Goal: Transaction & Acquisition: Purchase product/service

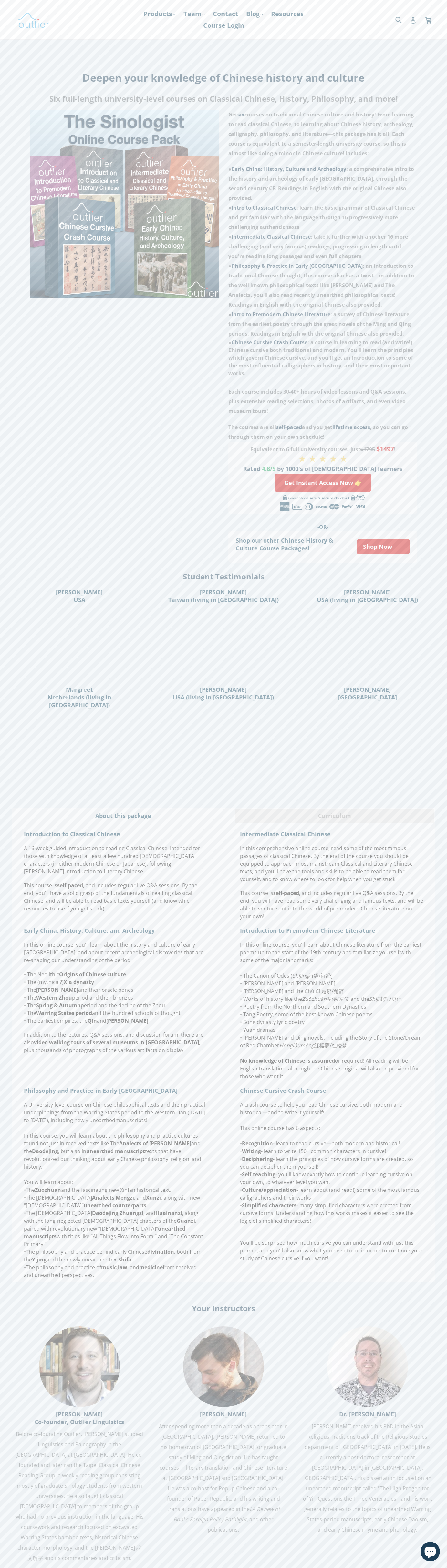
click at [153, 6] on nav "Products .cls-1{fill:#231f20} expand Chinese Characters & Reading Mandarin Pron…" at bounding box center [224, 19] width 206 height 40
click at [240, 1567] on html "The Sinologist - Six-Course Pack – Outlier Linguistics Skip to content Submit" at bounding box center [224, 836] width 447 height 1673
click at [10, 264] on div "Get six courses on traditional Chinese culture and history! From learning to re…" at bounding box center [223, 877] width 437 height 1536
